Goal: Task Accomplishment & Management: Complete application form

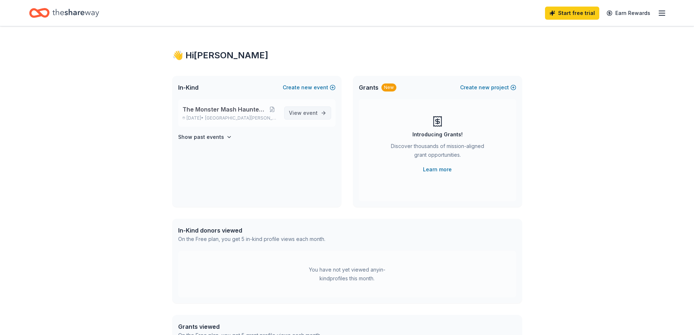
click at [320, 115] on link "View event" at bounding box center [307, 112] width 47 height 13
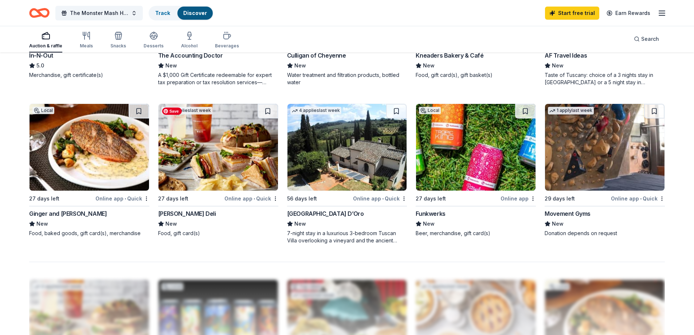
scroll to position [510, 0]
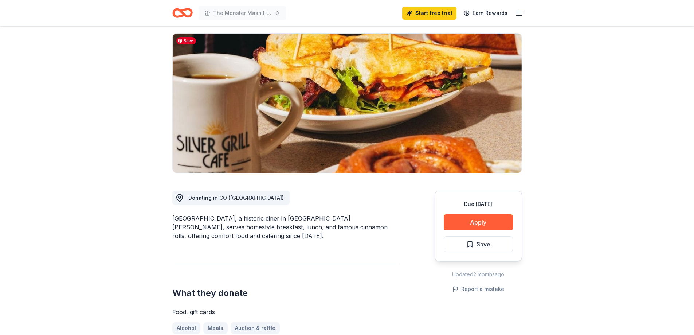
scroll to position [109, 0]
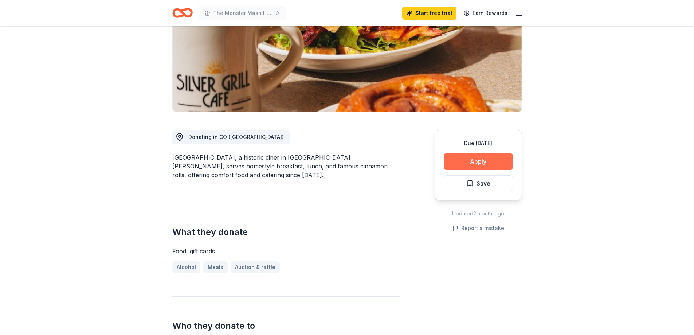
click at [488, 161] on button "Apply" at bounding box center [478, 161] width 69 height 16
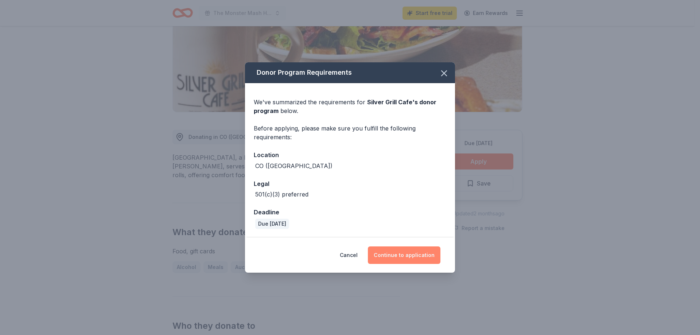
click at [410, 260] on button "Continue to application" at bounding box center [404, 254] width 73 height 17
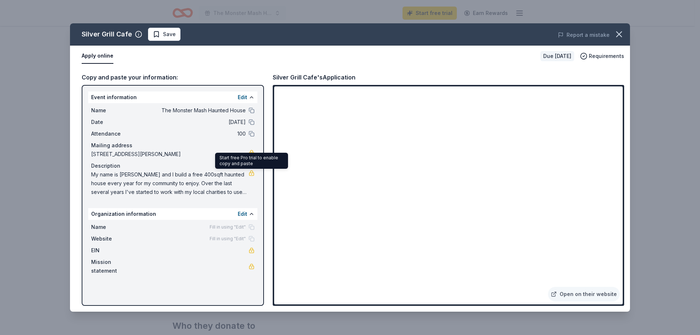
click at [251, 175] on link at bounding box center [251, 173] width 6 height 6
click at [250, 229] on div "Fill in using "Edit"" at bounding box center [231, 227] width 45 height 6
click at [251, 228] on div "Fill in using "Edit"" at bounding box center [231, 227] width 45 height 6
click at [618, 37] on icon "button" at bounding box center [619, 34] width 10 height 10
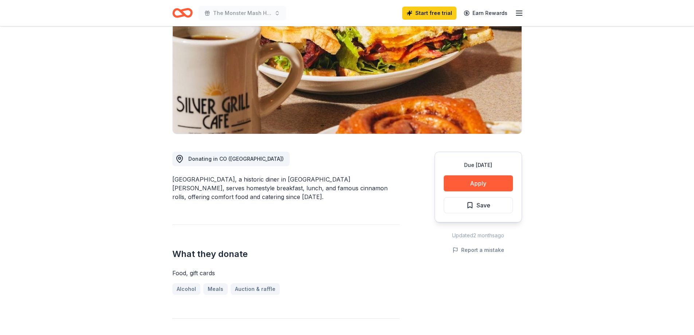
scroll to position [182, 0]
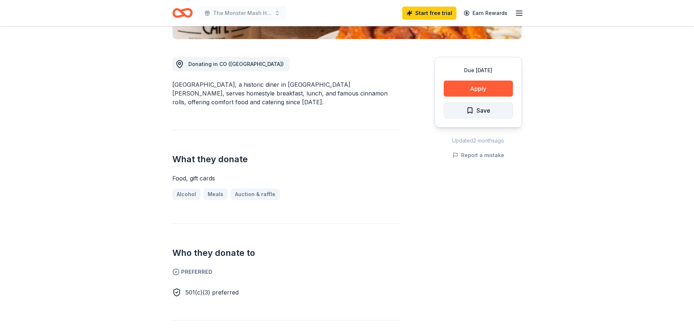
click at [495, 113] on button "Save" at bounding box center [478, 110] width 69 height 16
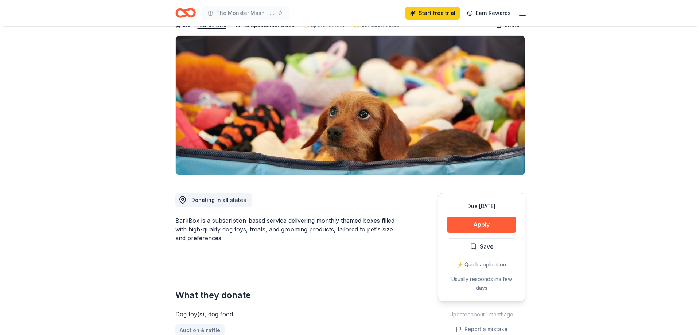
scroll to position [73, 0]
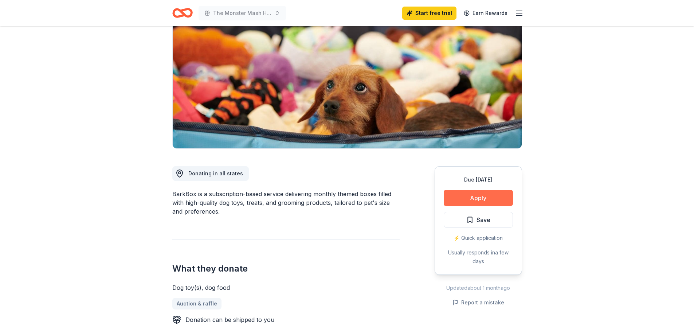
click at [487, 199] on button "Apply" at bounding box center [478, 198] width 69 height 16
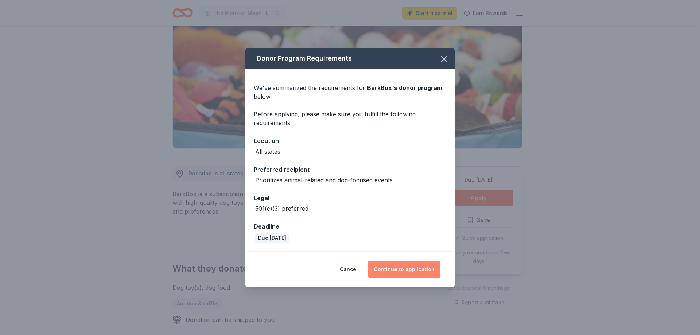
click at [405, 268] on button "Continue to application" at bounding box center [404, 268] width 73 height 17
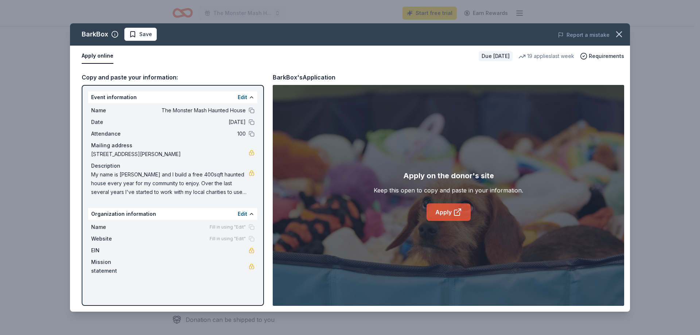
click at [447, 213] on link "Apply" at bounding box center [448, 211] width 44 height 17
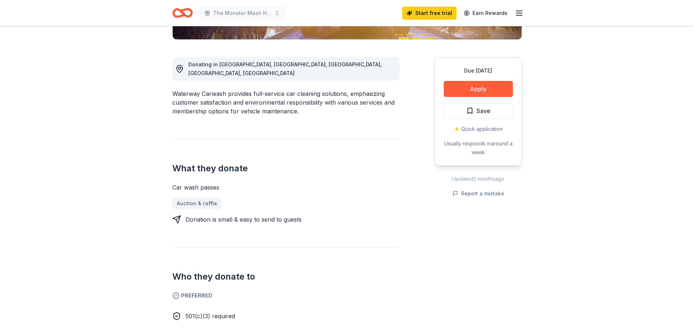
scroll to position [182, 0]
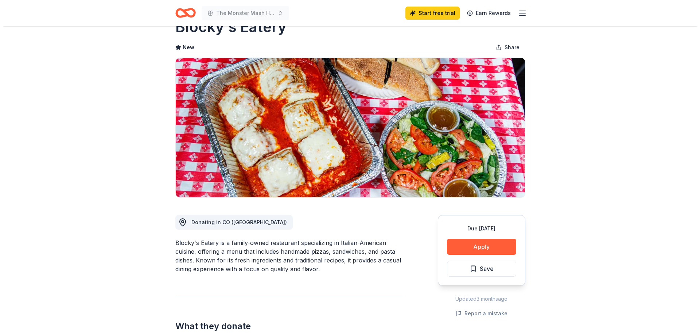
scroll to position [36, 0]
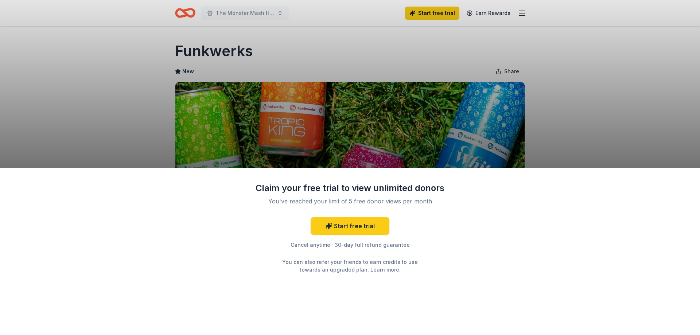
click at [605, 116] on div "Claim your free trial to view unlimited donors You've reached your limit of 5 f…" at bounding box center [350, 167] width 700 height 335
